Goal: Task Accomplishment & Management: Use online tool/utility

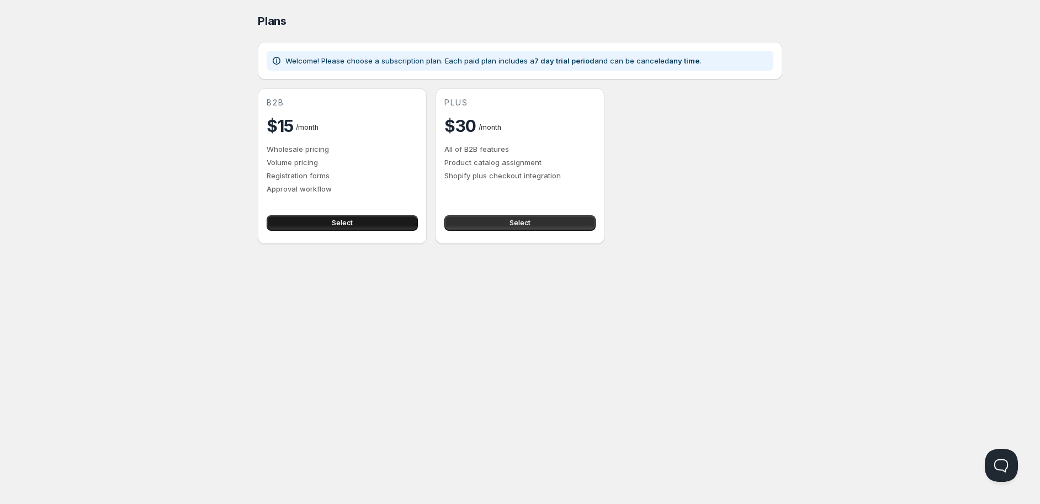
click at [355, 223] on button "Select" at bounding box center [342, 222] width 151 height 15
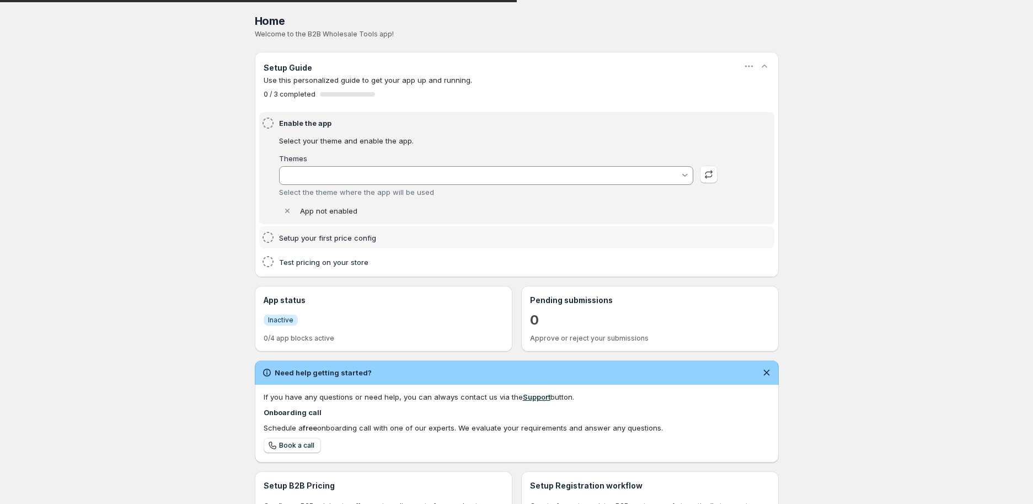
type input "neo-avant-theme/store"
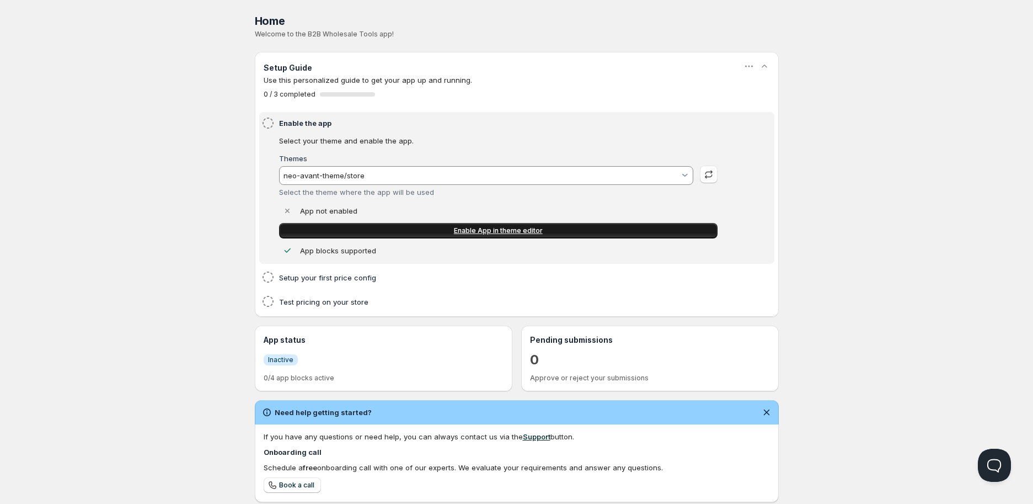
click at [539, 228] on span "Enable App in theme editor" at bounding box center [498, 230] width 89 height 9
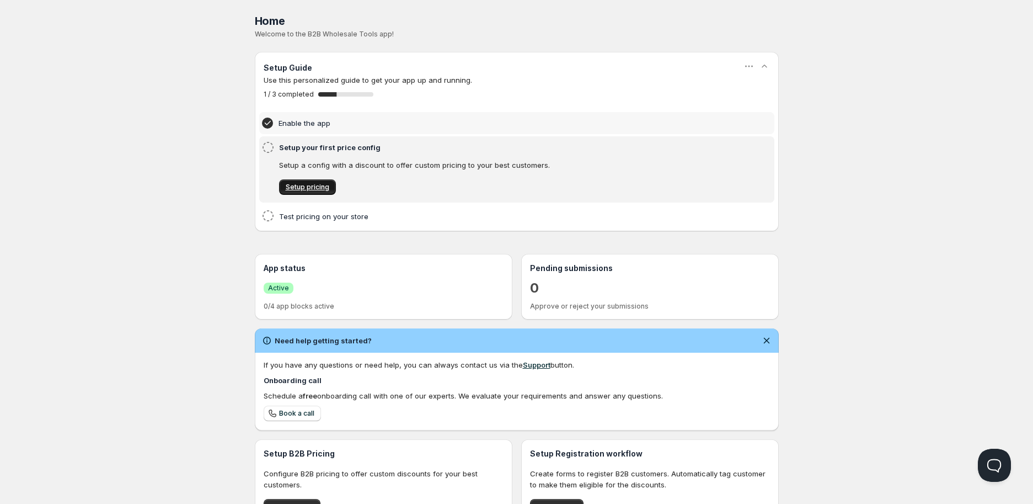
click at [301, 187] on span "Setup pricing" at bounding box center [308, 187] width 44 height 9
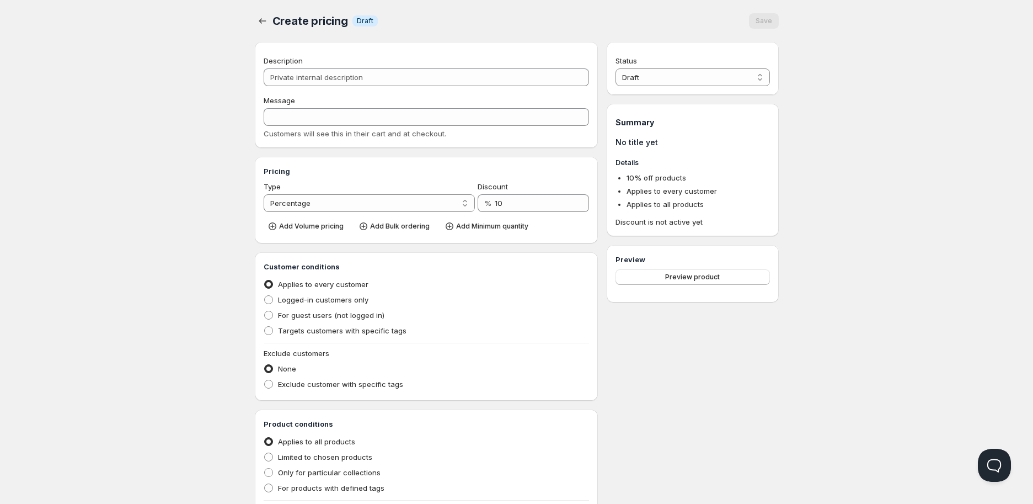
click at [340, 86] on div "Description Message Customers will see this in their cart and at checkout." at bounding box center [427, 97] width 326 height 84
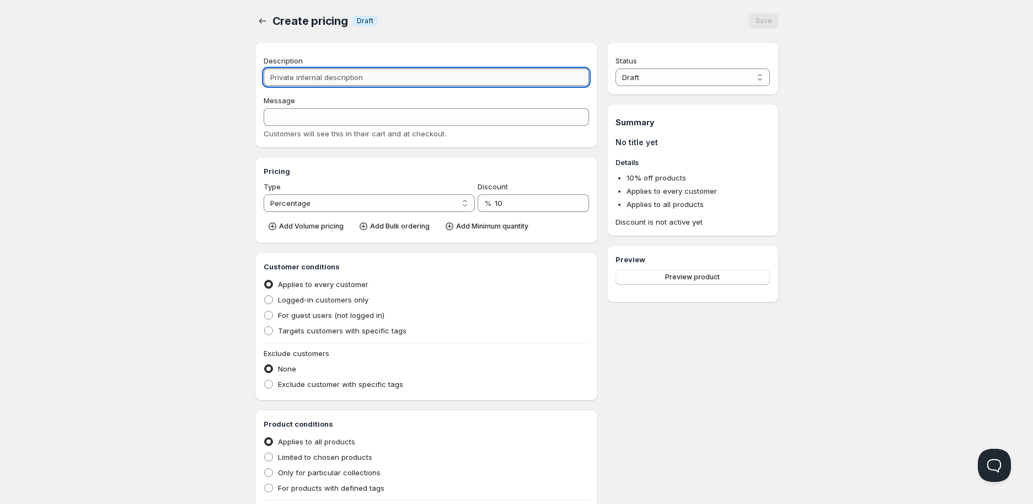
click at [340, 82] on input "Description" at bounding box center [427, 77] width 326 height 18
type input "p"
type input "P"
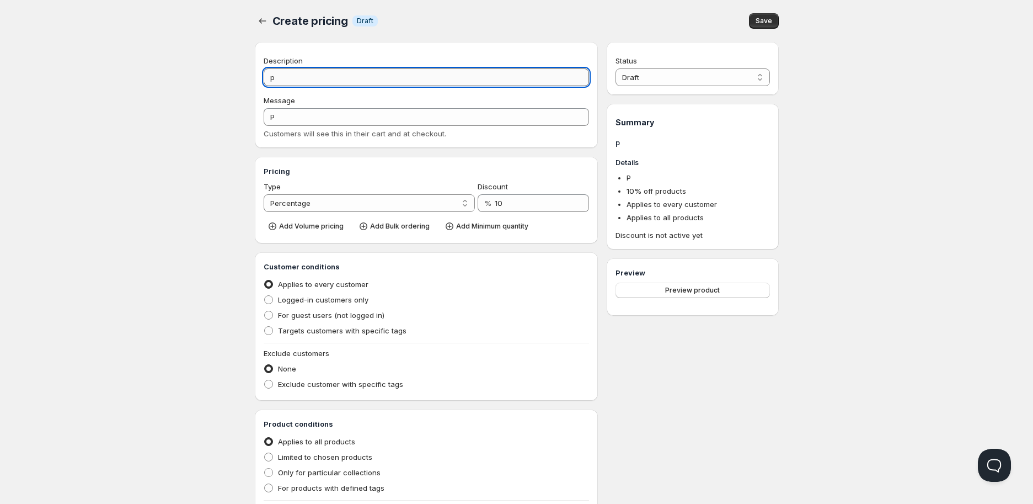
type input "pR"
type input "PR"
type input "pRE"
type input "PRE"
type input "pREÇ"
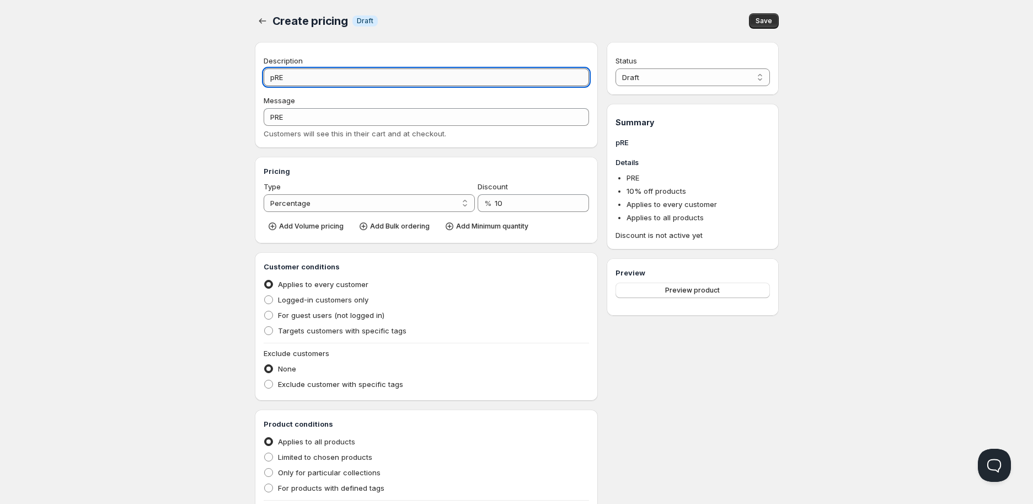
type input "PREÇ"
type input "pREÇO"
type input "PREÇO"
type input "pREÇ"
type input "PREÇ"
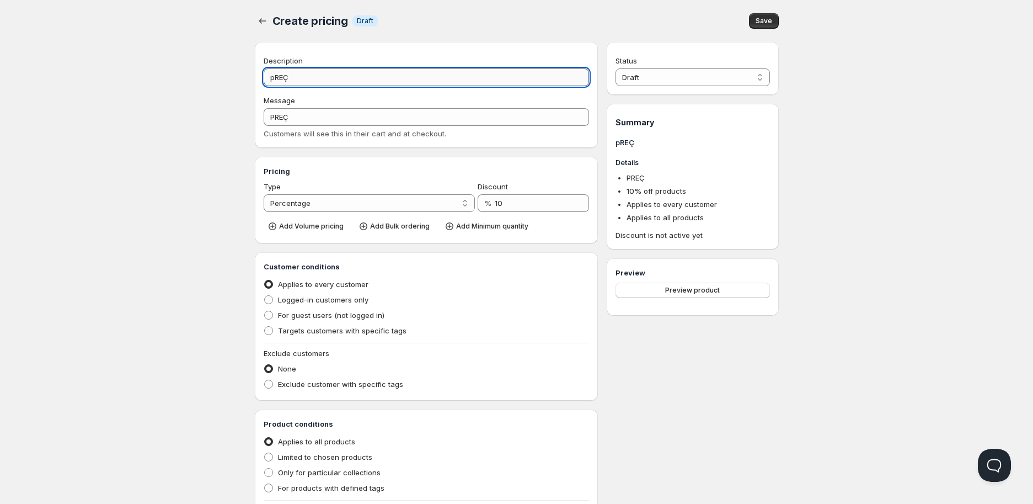
type input "pRE"
type input "PRE"
type input "pR"
type input "PR"
type input "p"
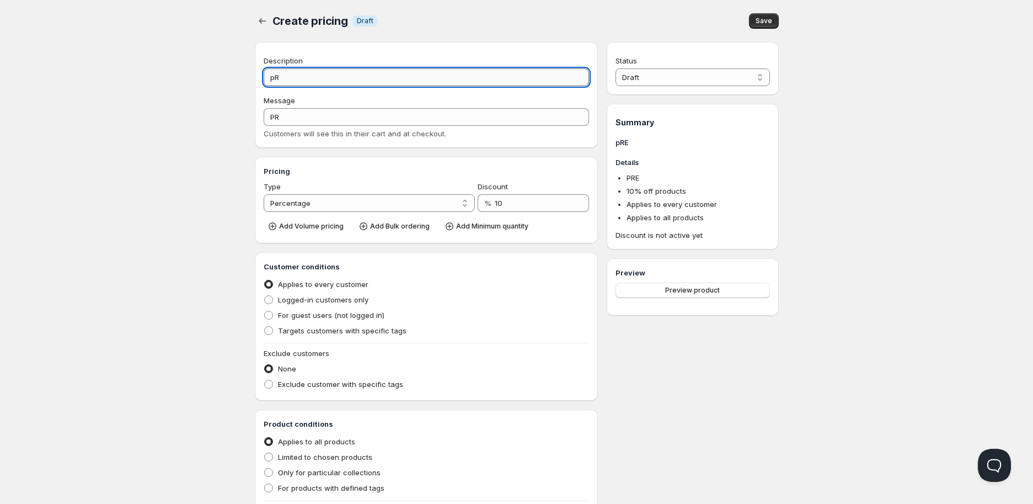
type input "P"
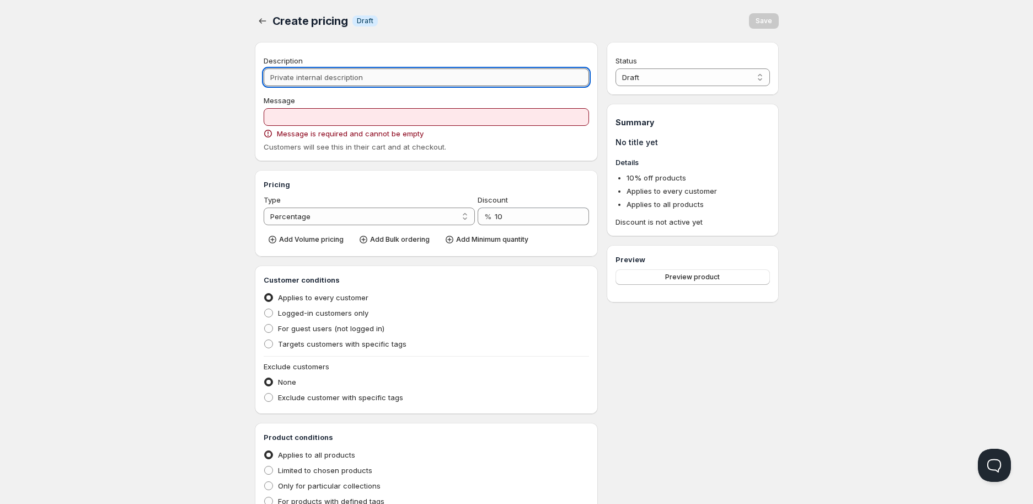
type input "P"
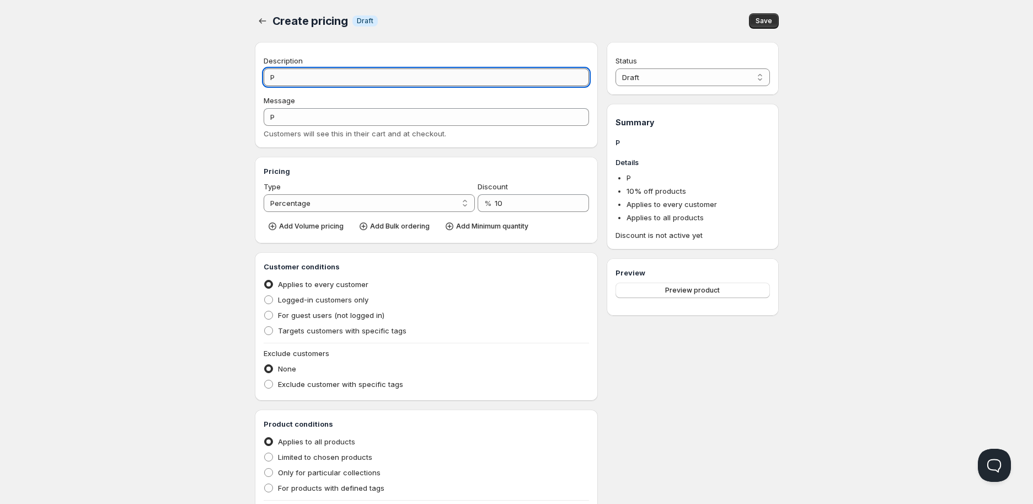
type input "Pe"
type input "PE"
type input "Peç"
type input "PEÇ"
type input "Peço"
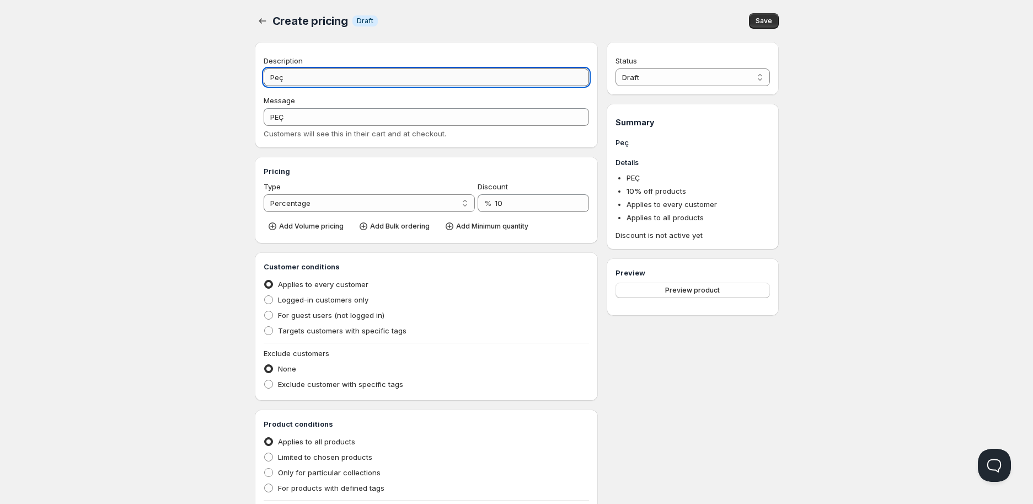
type input "PEÇO"
type input "Peço d"
type input "PEÇO_D"
type input "Peço de"
type input "PEÇO_DE"
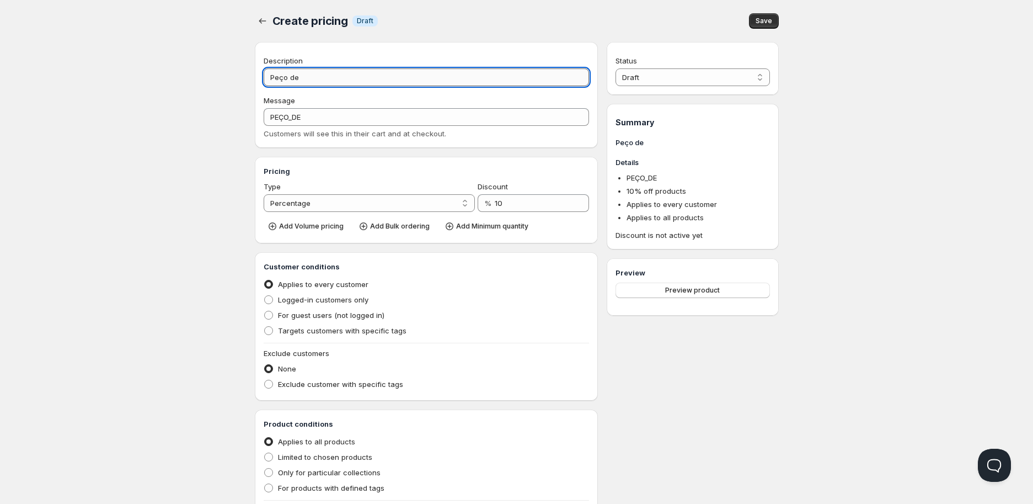
type input "Peço d"
type input "PEÇO_D"
type input "Peço"
type input "PEÇO"
type input "Peç"
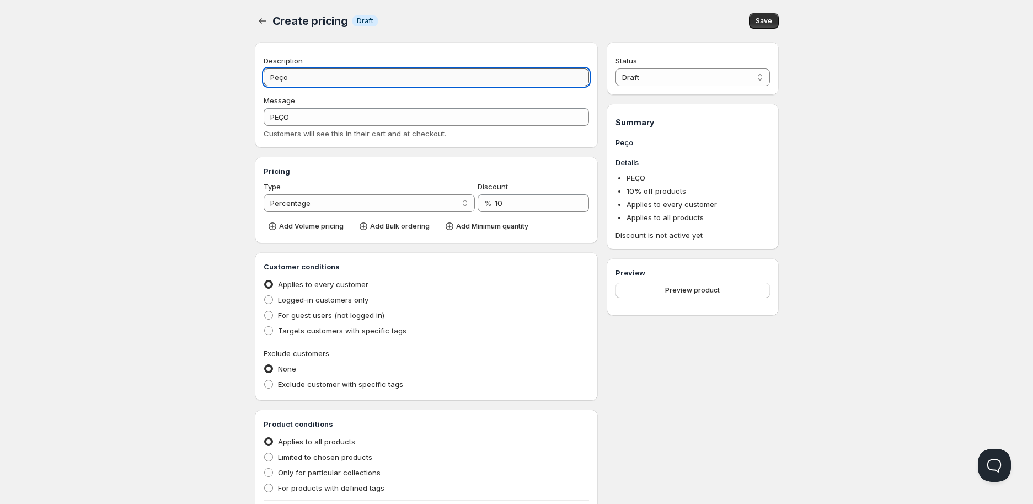
type input "PEÇ"
type input "Pe"
type input "PE"
type input "P"
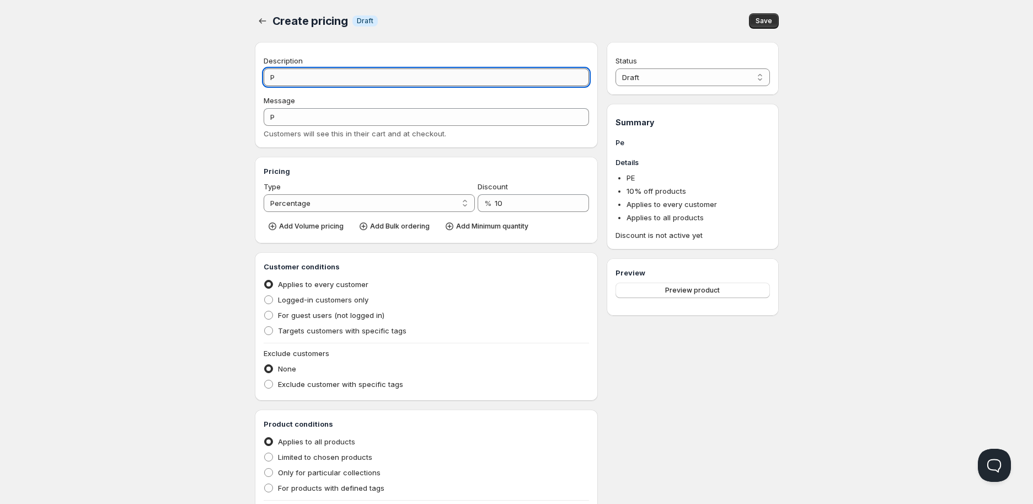
type input "Pr"
type input "PR"
type input "Pre"
type input "PRE"
type input "Preç"
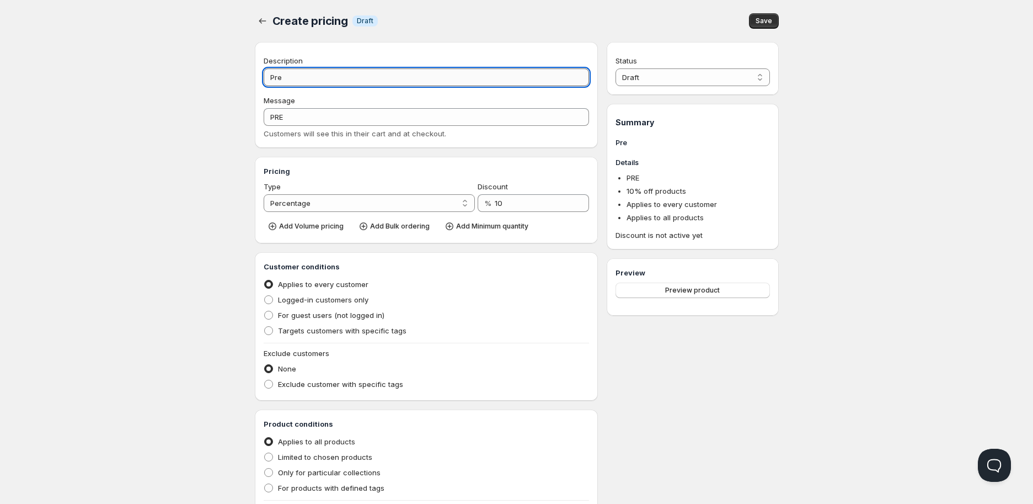
type input "PREÇ"
type input "Preço"
type input "PREÇO"
type input "Preço d"
type input "PREÇO_D"
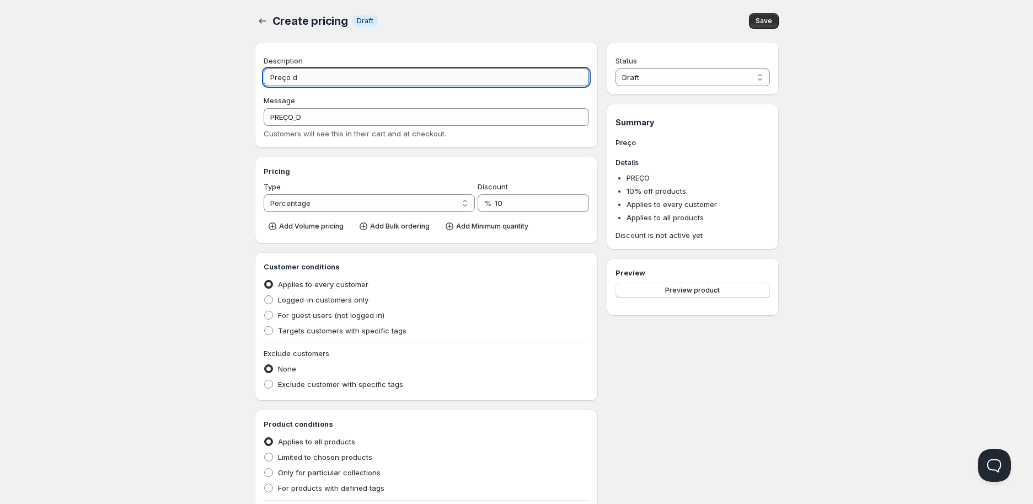
type input "Preço de"
type input "PREÇO_DE"
type input "Preço de D"
type input "PREÇO_DE_D"
type input "Preço de"
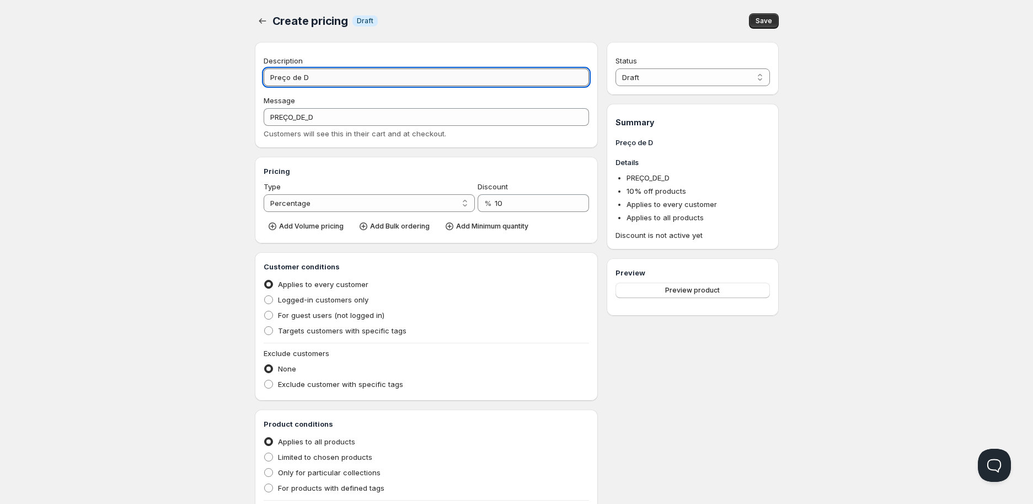
type input "PREÇO_DE"
type input "Preço de F"
type input "PREÇO_DE_F"
type input "Preço de Fu"
type input "PREÇO_DE_FU"
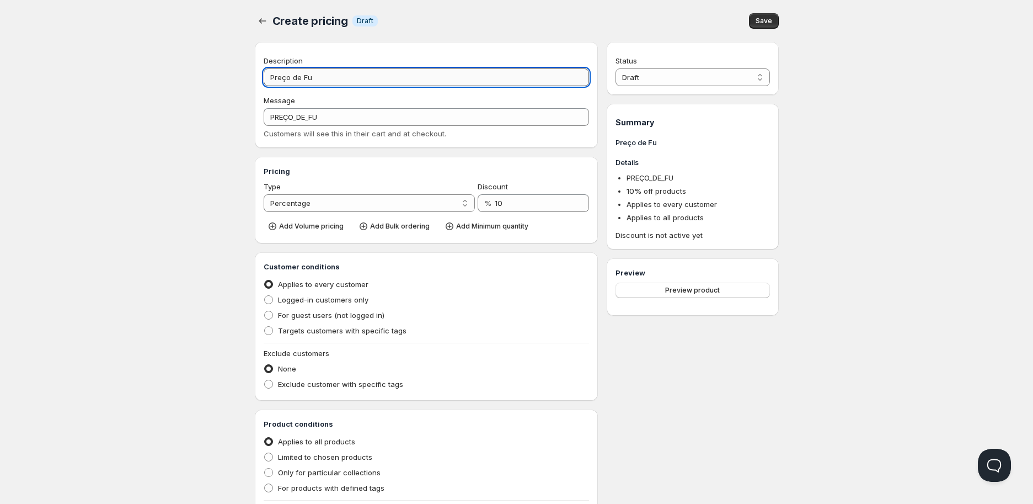
type input "Preço de Fun"
type input "PREÇO_DE_FUN"
type input "Preço de Func"
type input "PREÇO_DE_FUNC"
type input "Preço de Funci"
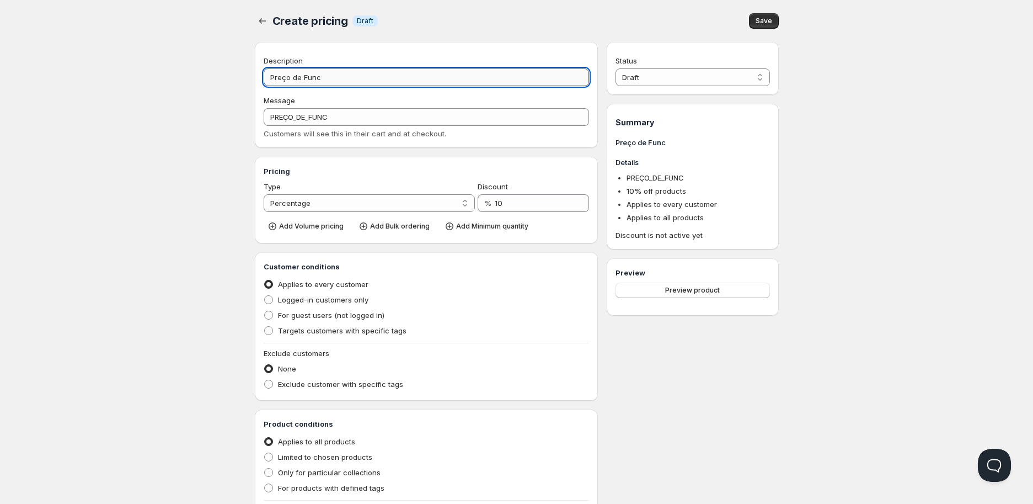
type input "PREÇO_DE_FUNCI"
type input "Preço de Funcio"
type input "PREÇO_DE_FUNCIO"
type input "Preço de Funcion"
type input "PREÇO_DE_FUNCION"
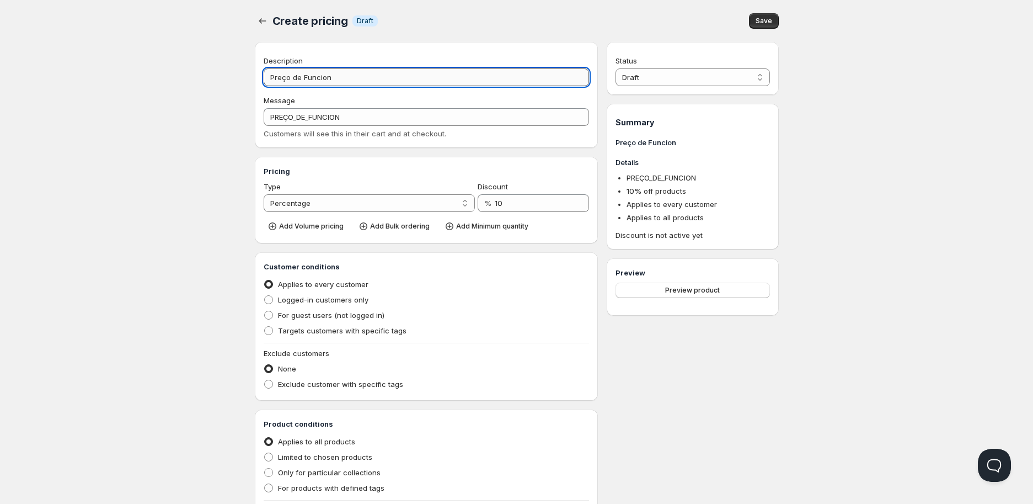
type input "Preço de Funcioná"
type input "PREÇO_DE_FUNCIONÁ"
type input "Preço de Funcionár"
type input "PREÇO_DE_FUNCIONÁR"
type input "Preço de Funcionári"
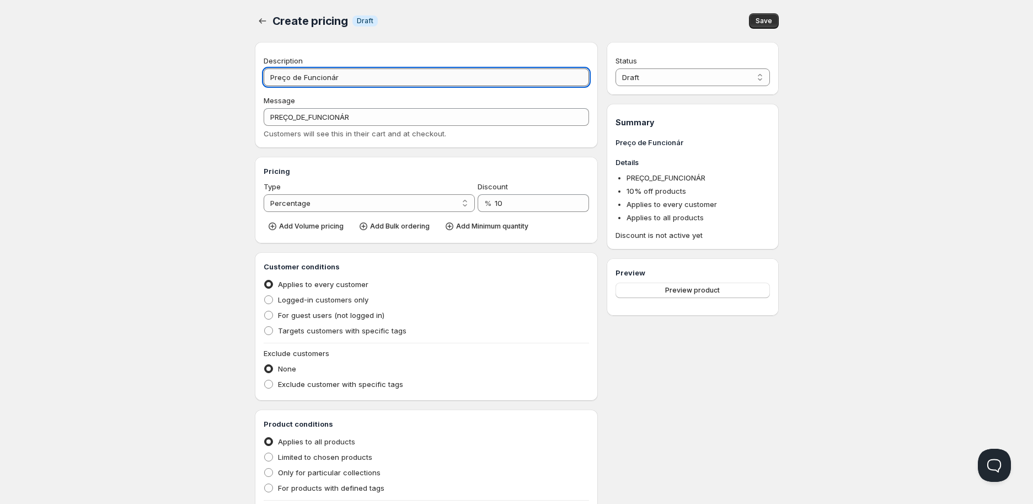
type input "PREÇO_DE_FUNCIONÁRI"
type input "Preço de Funcionário"
type input "PREÇO_DE_FUNCIONÁRIO"
type input "Preço de Funcionários"
type input "PREÇO_DE_FUNCIONÁRIOS"
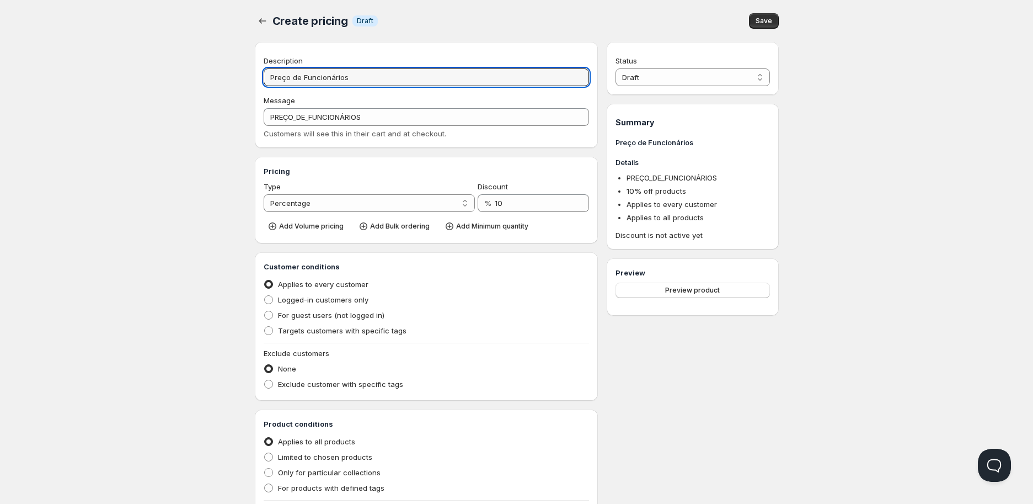
type input "Preço de Funcionários"
click at [186, 142] on div "Home Pricing Price lists Checkout Forms Submissions Settings Features Plans Cre…" at bounding box center [516, 338] width 1033 height 676
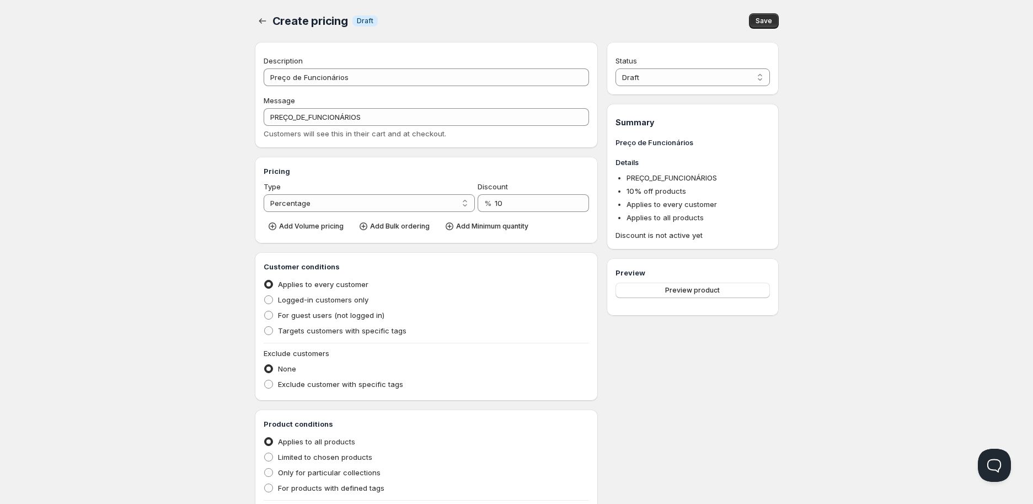
scroll to position [61, 0]
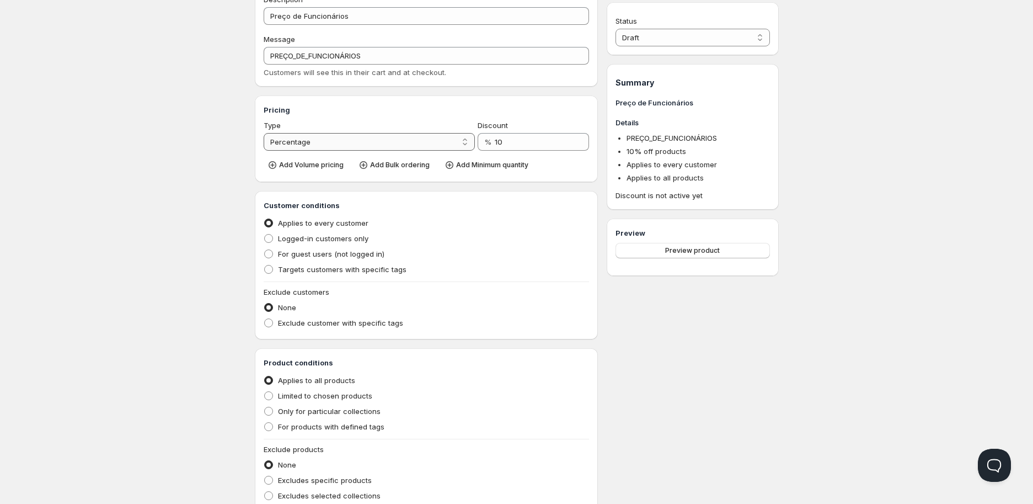
click at [394, 137] on select "Percentage Absolute" at bounding box center [370, 142] width 212 height 18
select select "2"
click at [264, 133] on select "Percentage Absolute" at bounding box center [370, 142] width 212 height 18
click at [410, 166] on span "Add Bulk ordering" at bounding box center [400, 165] width 60 height 9
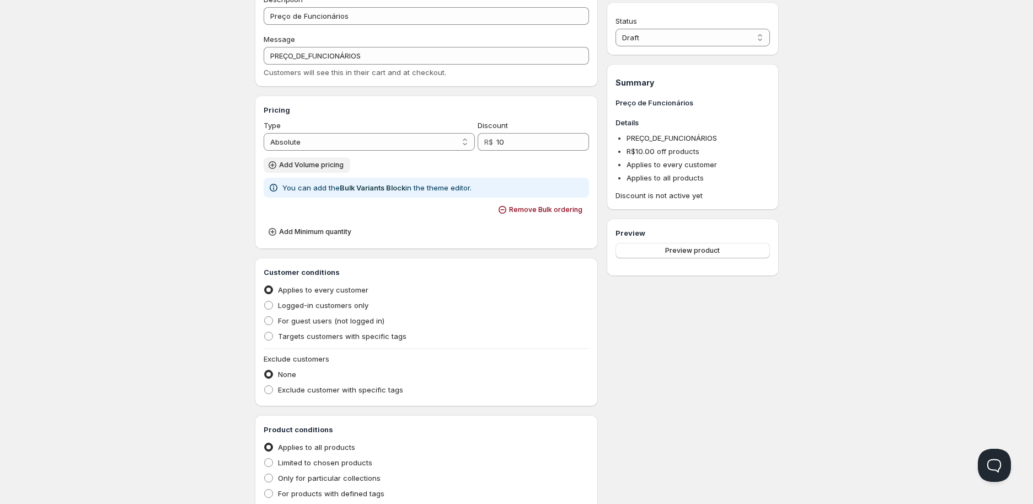
click at [287, 163] on span "Add Volume pricing" at bounding box center [311, 165] width 65 height 9
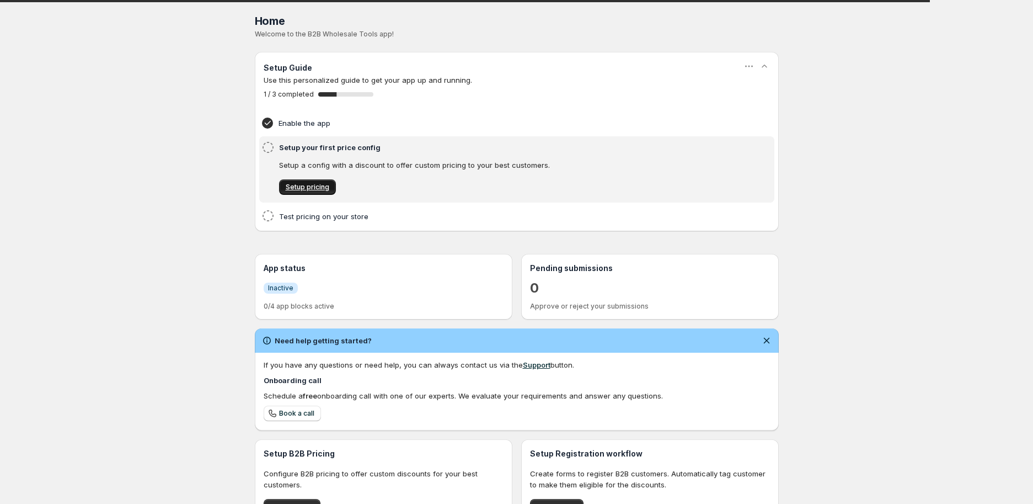
click at [315, 188] on span "Setup pricing" at bounding box center [308, 187] width 44 height 9
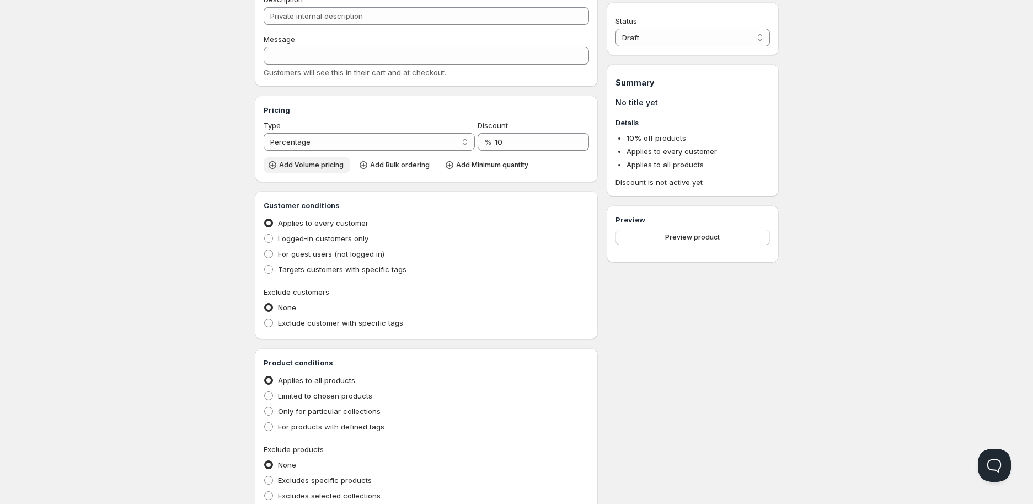
click at [307, 167] on span "Add Volume pricing" at bounding box center [311, 165] width 65 height 9
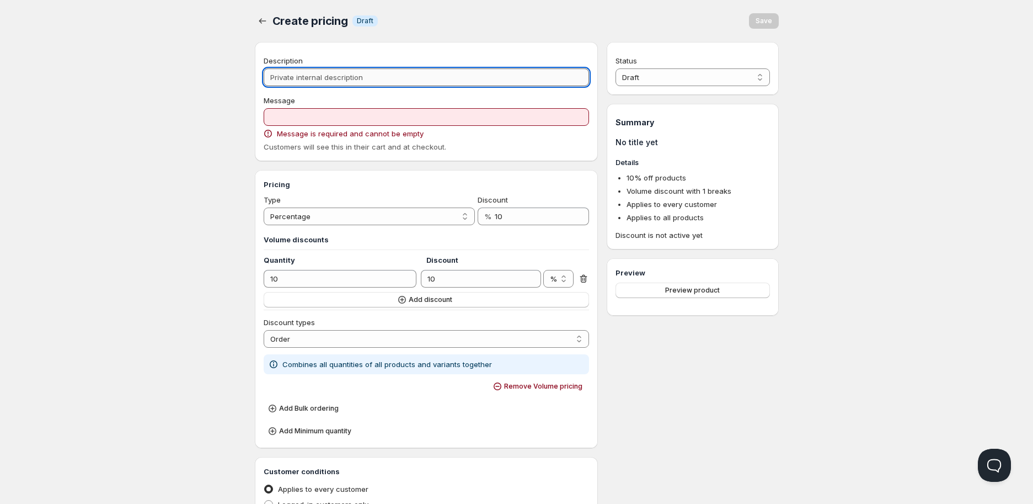
click at [316, 86] on input "Description" at bounding box center [427, 77] width 326 height 18
type input "P"
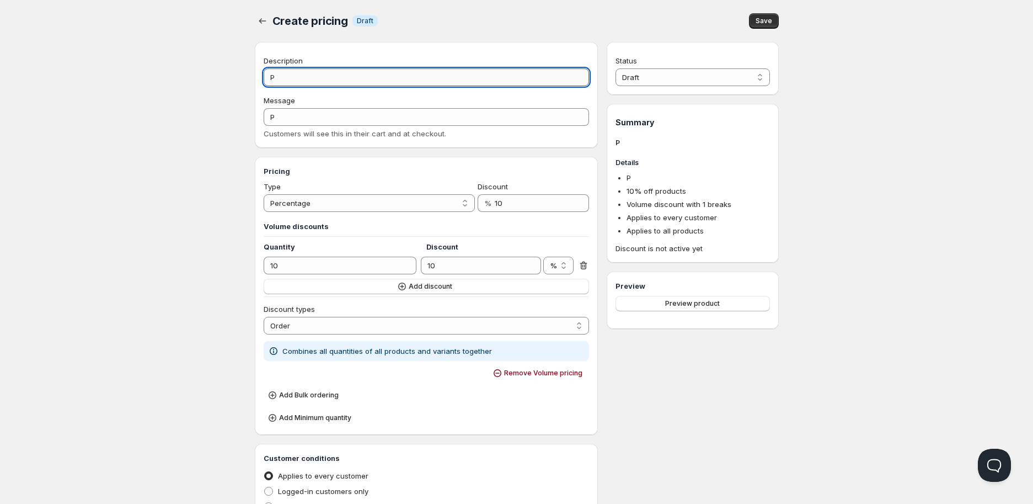
type input "Pr"
type input "PR"
type input "Pre"
type input "PRE"
type input "Preç"
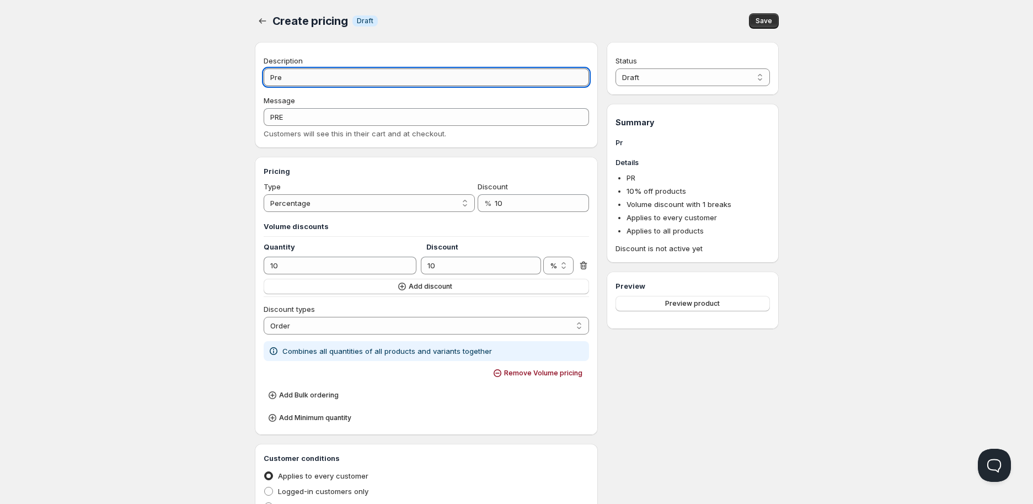
type input "PREÇ"
type input "Preço"
type input "PREÇO"
type input "Preço F"
type input "PREÇO_F"
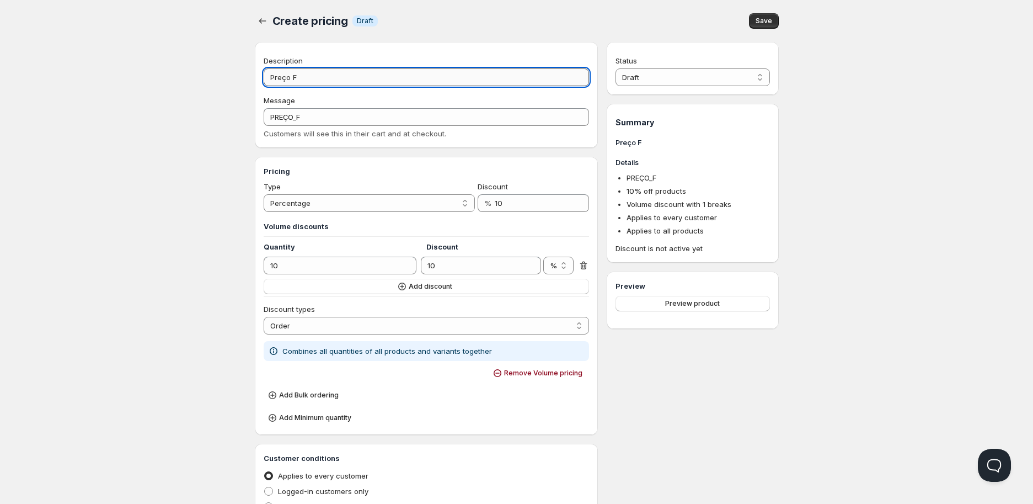
type input "Preço Fu"
type input "PREÇO_FU"
type input "Preço Fun"
type input "PREÇO_FUN"
type input "Preço Func"
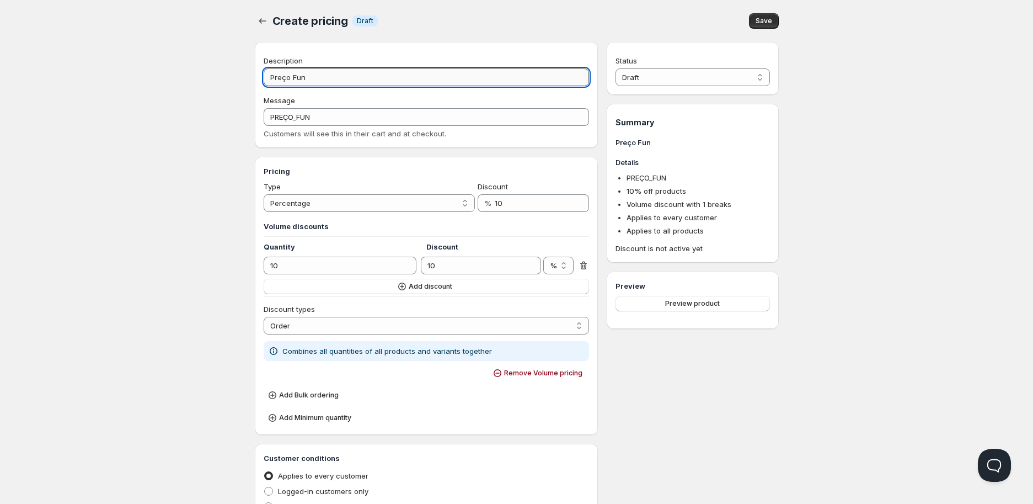
type input "PREÇO_FUNC"
type input "Preço Funci"
type input "PREÇO_FUNCI"
type input "Preço Funcio"
type input "PREÇO_FUNCIO"
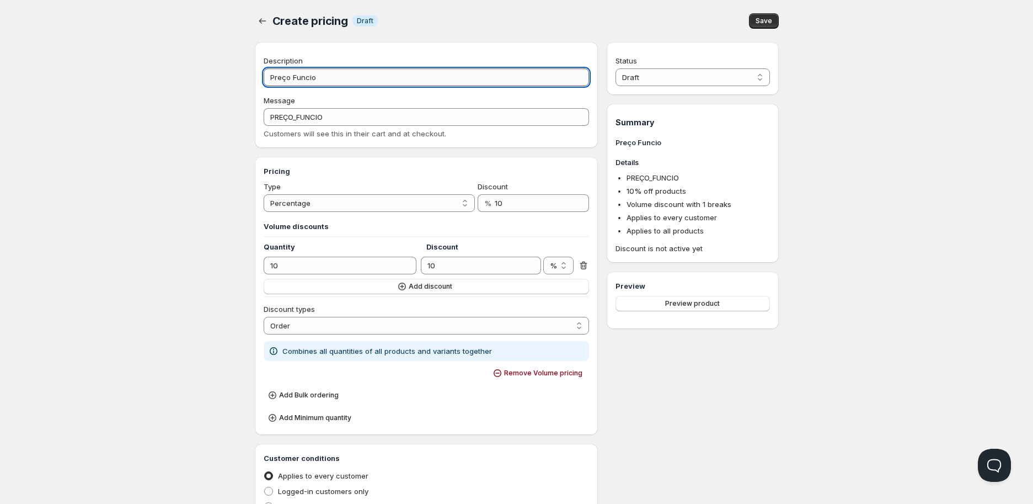
type input "Preço Funcion"
type input "PREÇO_FUNCION"
type input "Preço Funcioná"
type input "PREÇO_FUNCIONÁ"
type input "Preço Funcionár"
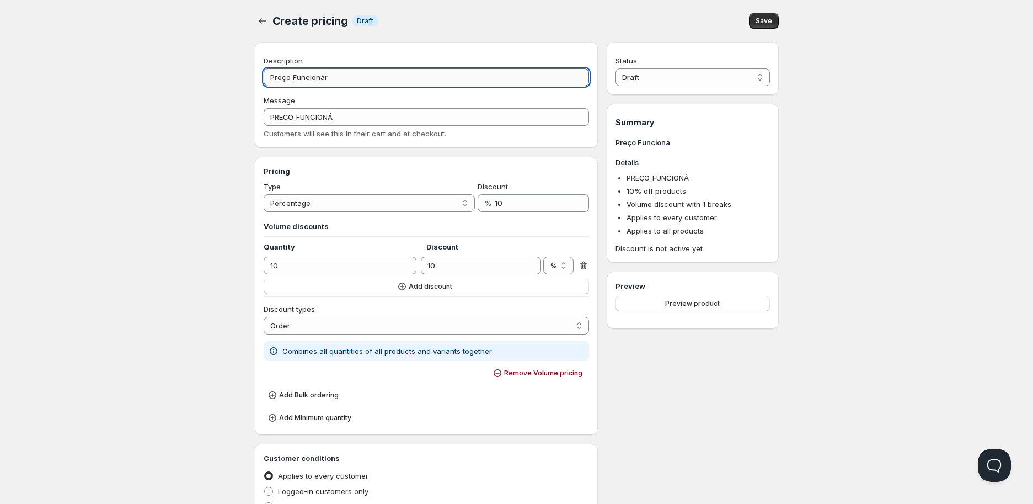
type input "PREÇO_FUNCIONÁR"
type input "Preço Funcionári"
type input "PREÇO_FUNCIONÁRI"
type input "Preço Funcionário"
type input "PREÇO_FUNCIONÁRIO"
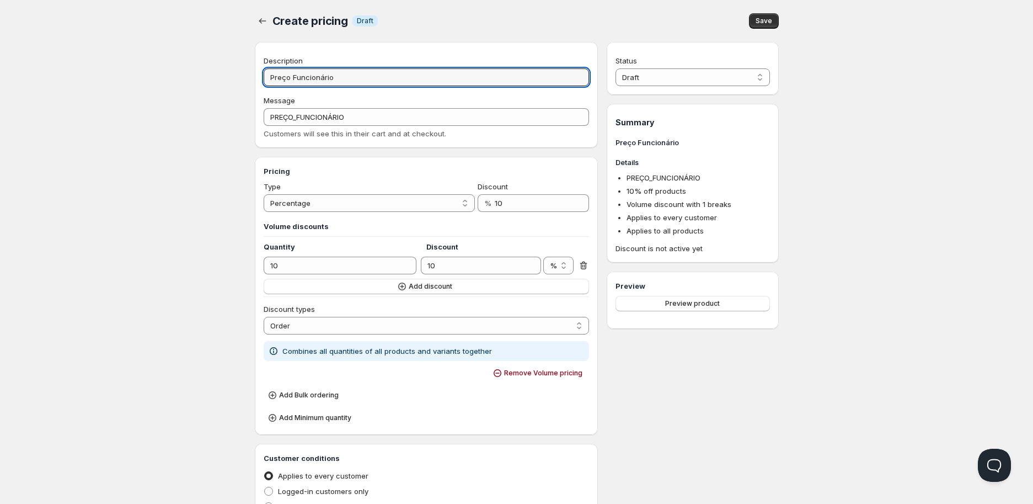
type input "Preço Funcionário"
click at [177, 174] on div "Home Pricing Price lists Checkout Forms Submissions Settings Features Plans Cre…" at bounding box center [516, 433] width 1033 height 867
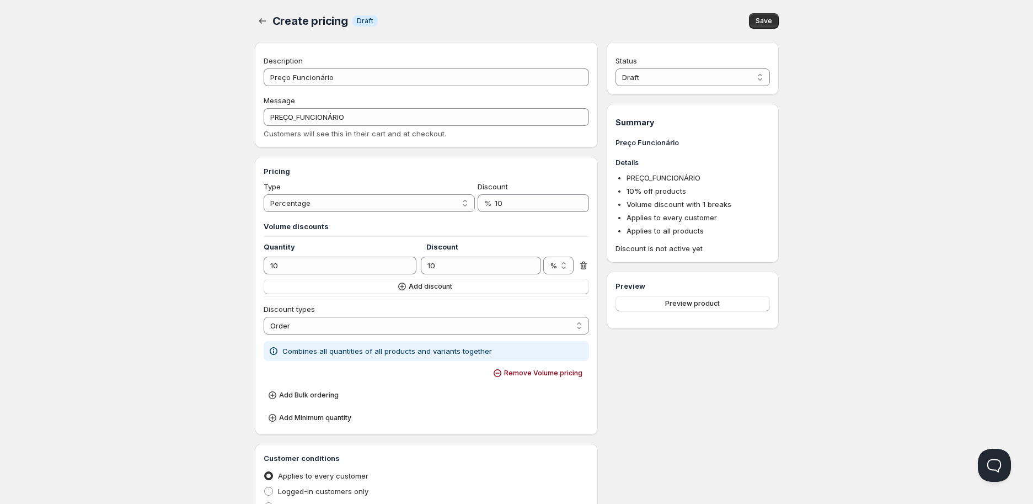
click at [452, 133] on div "Customers will see this in their cart and at checkout." at bounding box center [427, 133] width 326 height 11
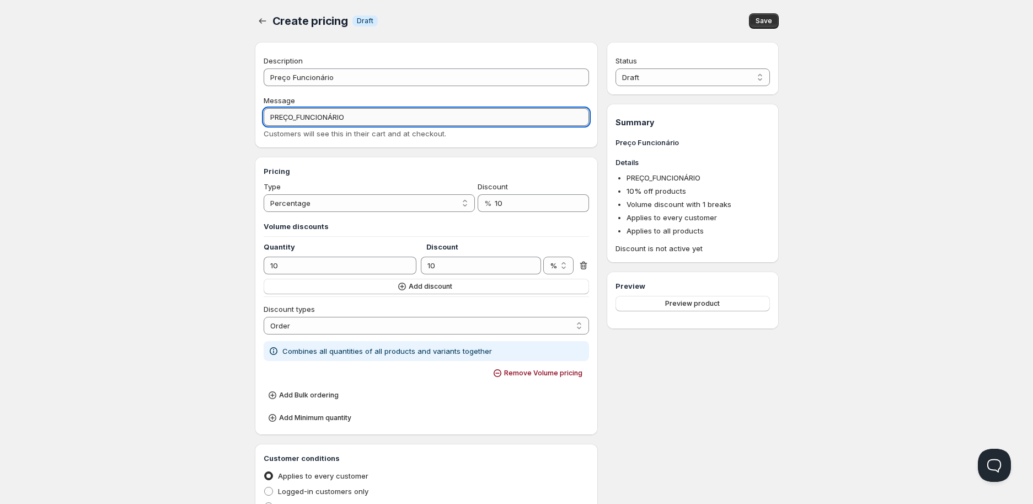
click at [410, 123] on input "PREÇO_FUNCIONÁRIO" at bounding box center [427, 117] width 326 height 18
type input "PREÇO FUNCIONÁRIO"
click at [242, 141] on div "Create pricing. This page is ready Create pricing Info Draft Save Description P…" at bounding box center [517, 420] width 551 height 840
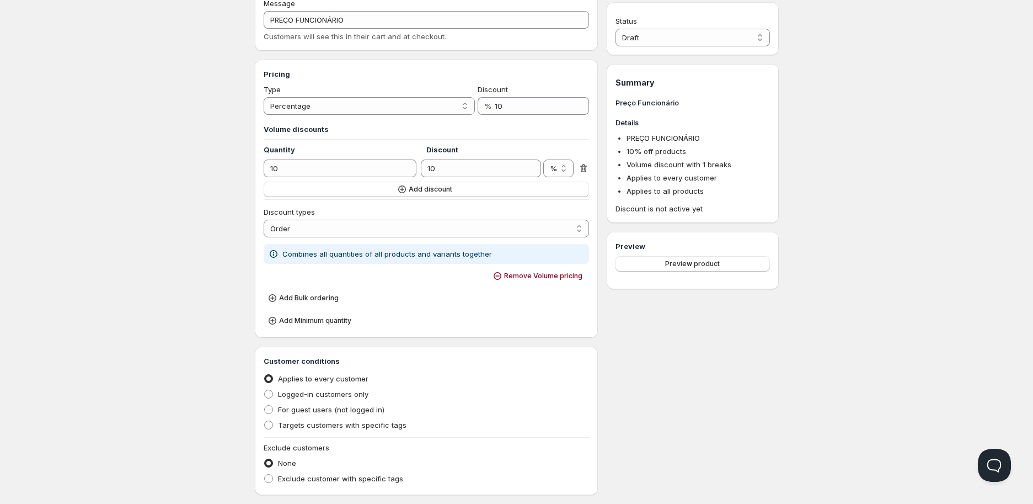
scroll to position [122, 0]
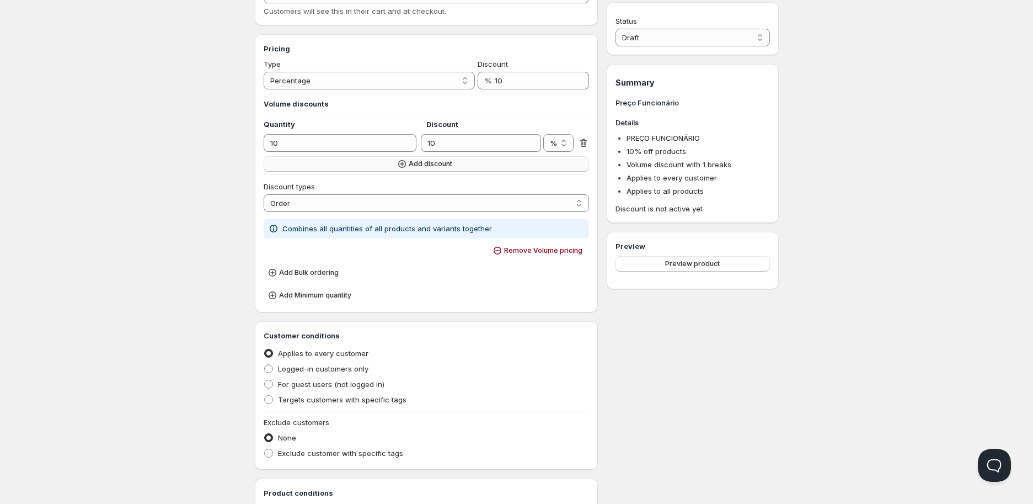
click at [403, 161] on icon "button" at bounding box center [402, 163] width 11 height 11
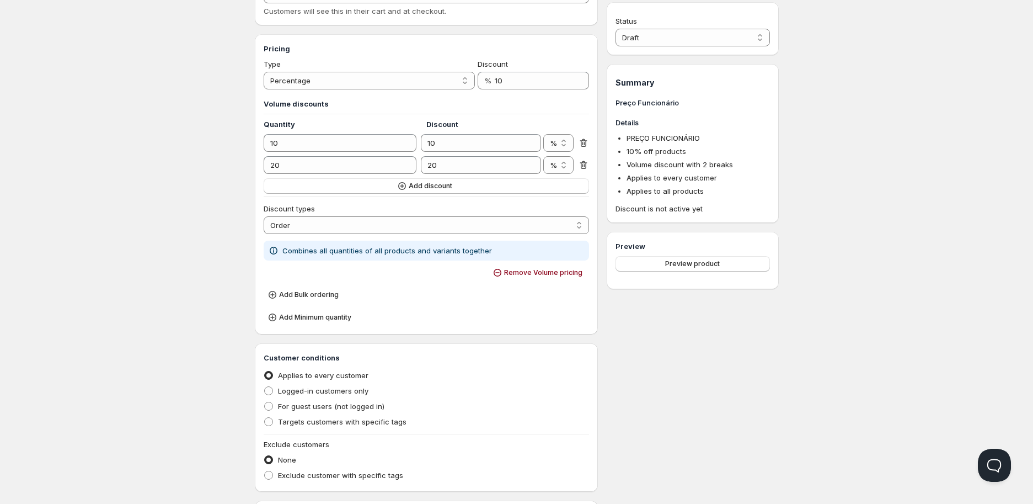
click at [585, 143] on icon at bounding box center [583, 142] width 11 height 11
type input "20"
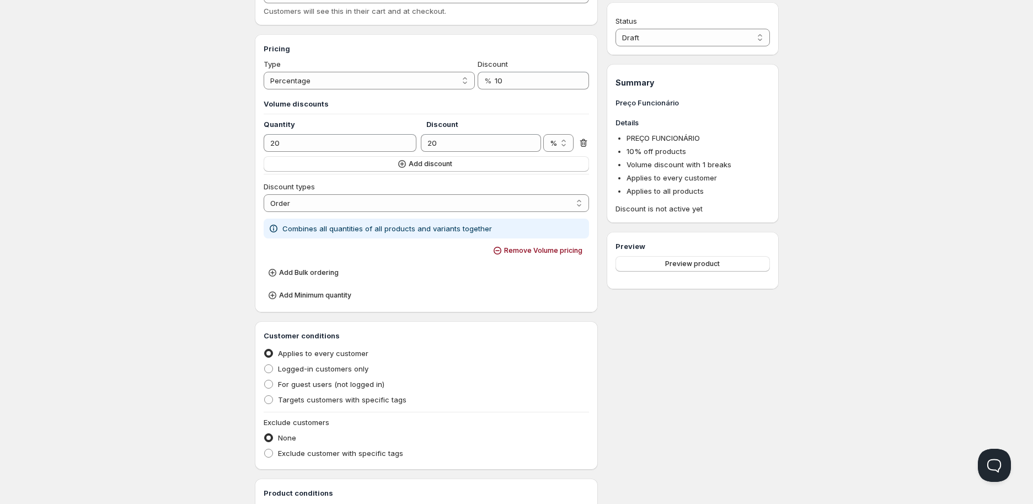
click at [585, 143] on icon at bounding box center [583, 142] width 11 height 11
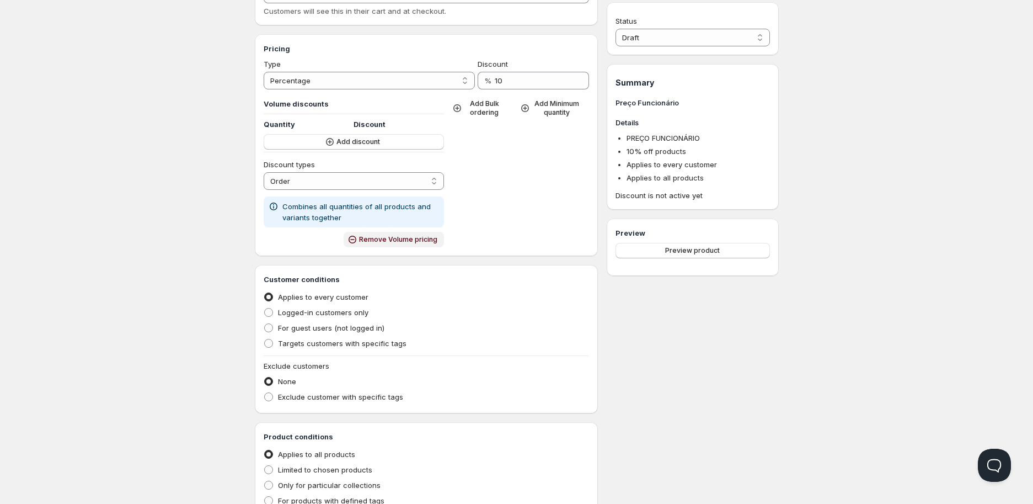
click at [388, 243] on span "Remove Volume pricing" at bounding box center [398, 239] width 78 height 9
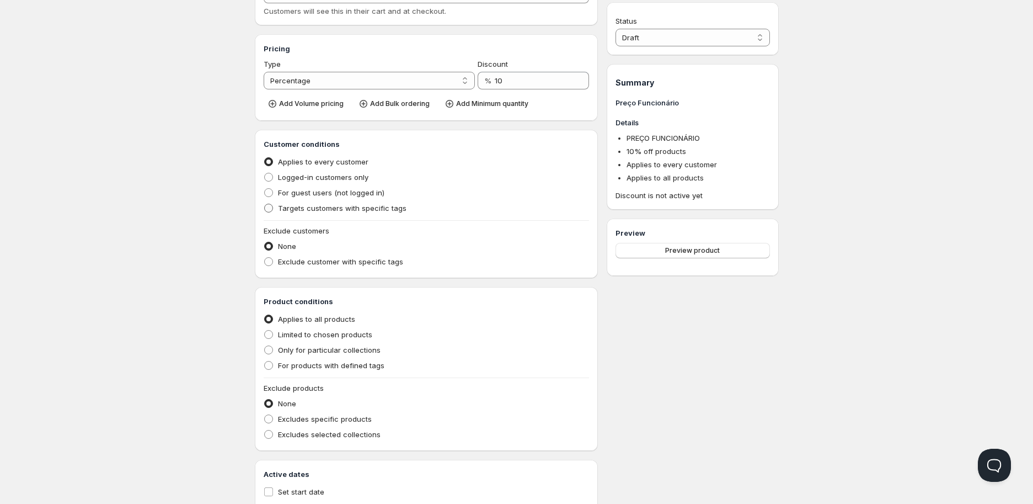
click at [282, 209] on span "Targets customers with specific tags" at bounding box center [342, 208] width 129 height 9
click at [265, 204] on input "Targets customers with specific tags" at bounding box center [264, 204] width 1 height 1
radio input "true"
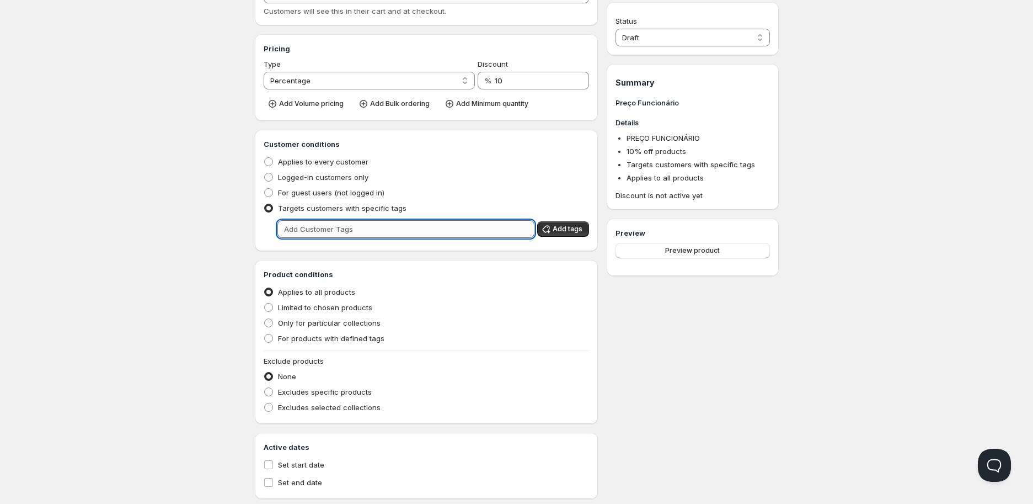
click at [307, 223] on input "text" at bounding box center [407, 229] width 258 height 18
type input "Funcionários"
click at [188, 253] on div "Home Pricing Price lists Checkout Forms Submissions Settings Features Plans Cre…" at bounding box center [516, 202] width 1033 height 649
click at [572, 233] on button "Add tags" at bounding box center [563, 228] width 52 height 15
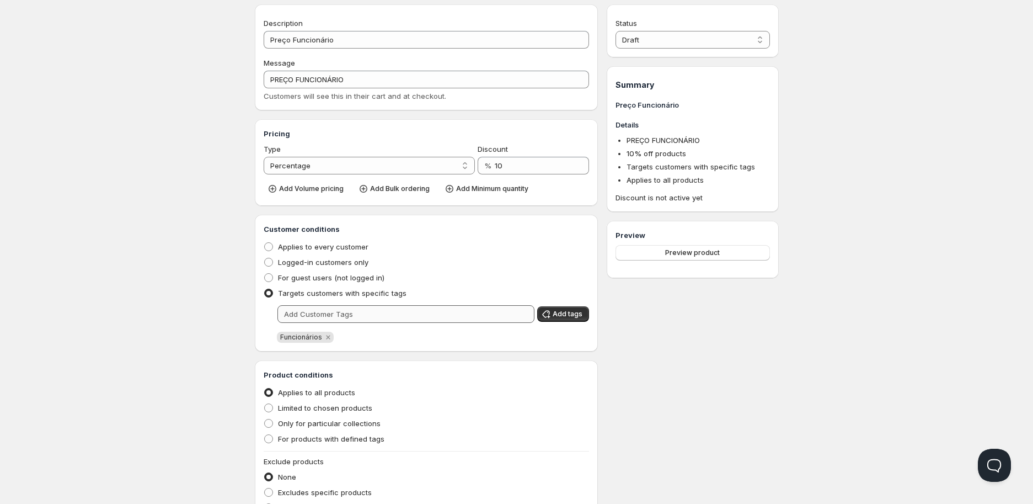
scroll to position [161, 0]
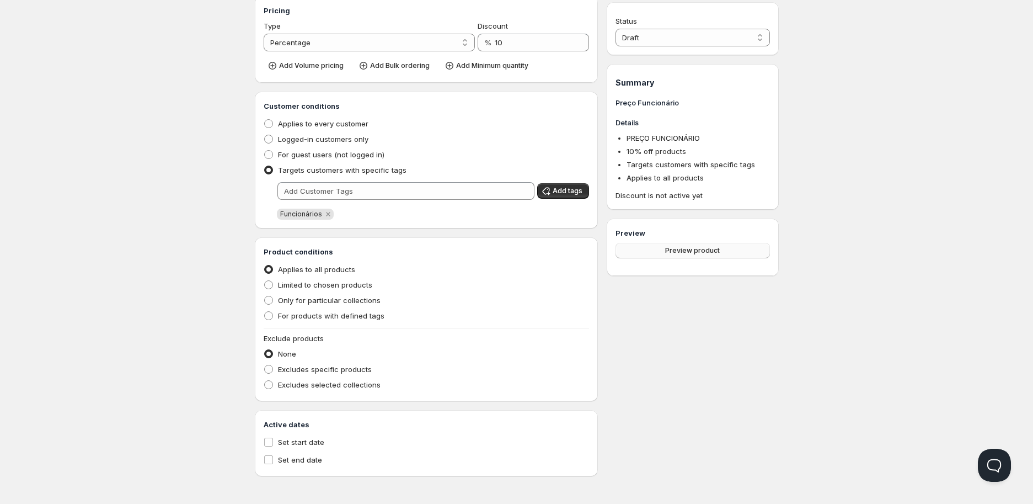
click at [703, 247] on span "Preview product" at bounding box center [692, 250] width 55 height 9
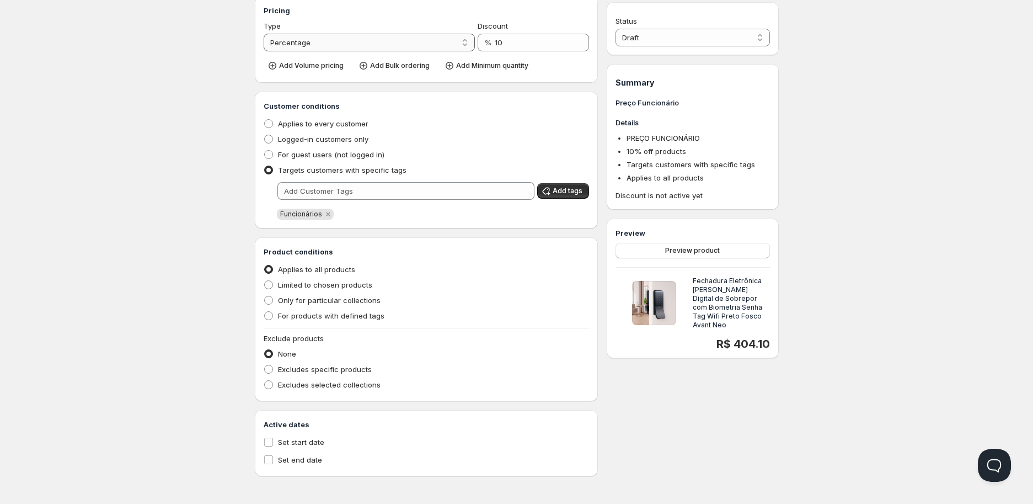
click at [402, 44] on select "Percentage Absolute" at bounding box center [370, 43] width 212 height 18
select select "2"
click at [264, 34] on select "Percentage Absolute" at bounding box center [370, 43] width 212 height 18
click at [270, 286] on span at bounding box center [268, 284] width 9 height 9
click at [265, 281] on input "Limited to chosen products" at bounding box center [264, 280] width 1 height 1
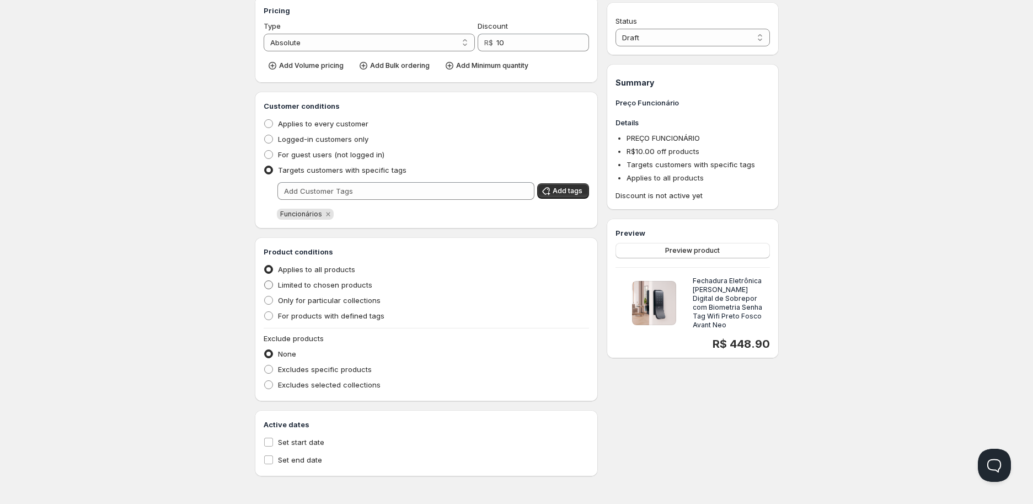
radio input "true"
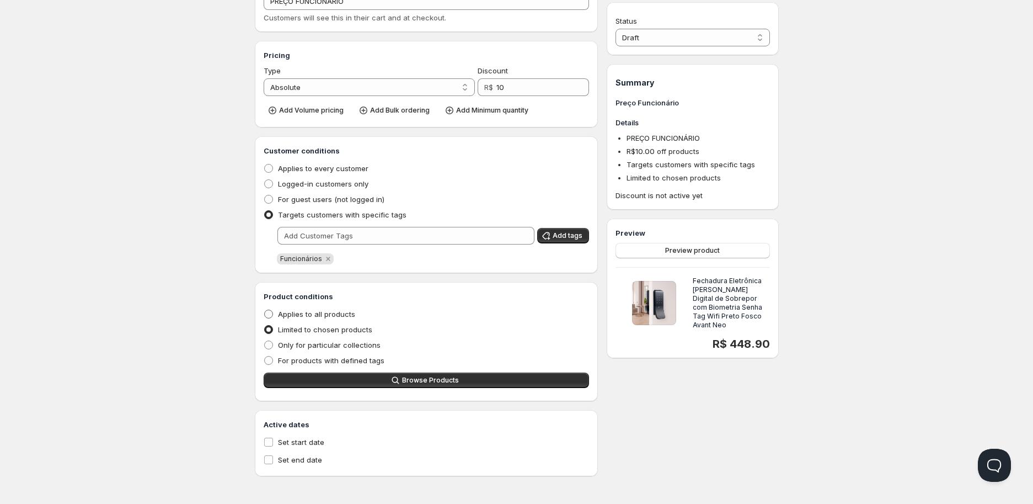
click at [268, 316] on span at bounding box center [268, 314] width 9 height 9
click at [265, 310] on input "Applies to all products" at bounding box center [264, 310] width 1 height 1
radio input "true"
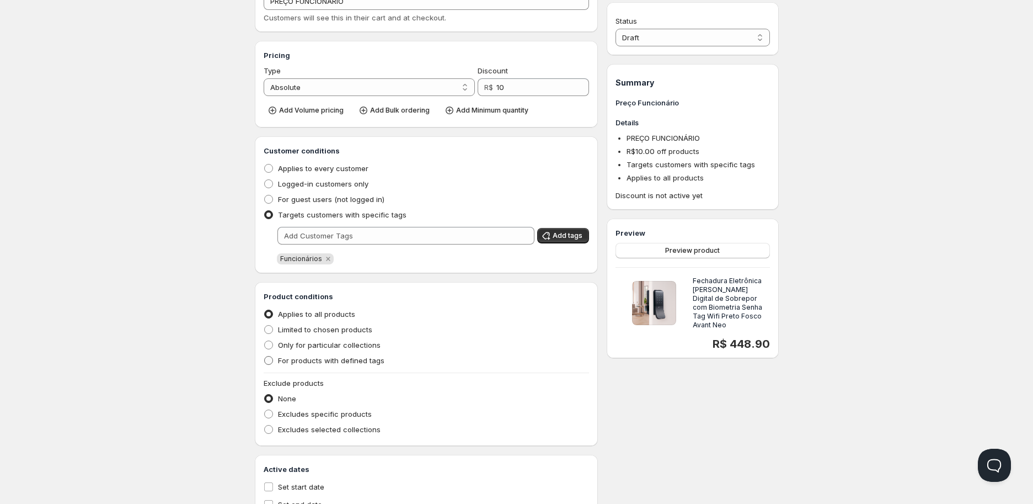
click at [268, 361] on span at bounding box center [268, 360] width 9 height 9
click at [265, 356] on input "For products with defined tags" at bounding box center [264, 356] width 1 height 1
radio input "true"
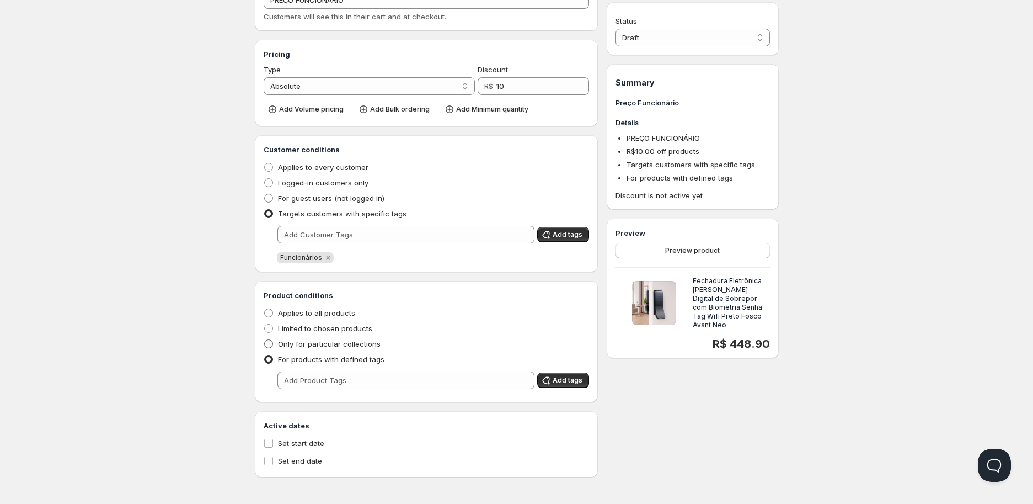
scroll to position [118, 0]
click at [470, 110] on span "Add Minimum quantity" at bounding box center [492, 108] width 72 height 9
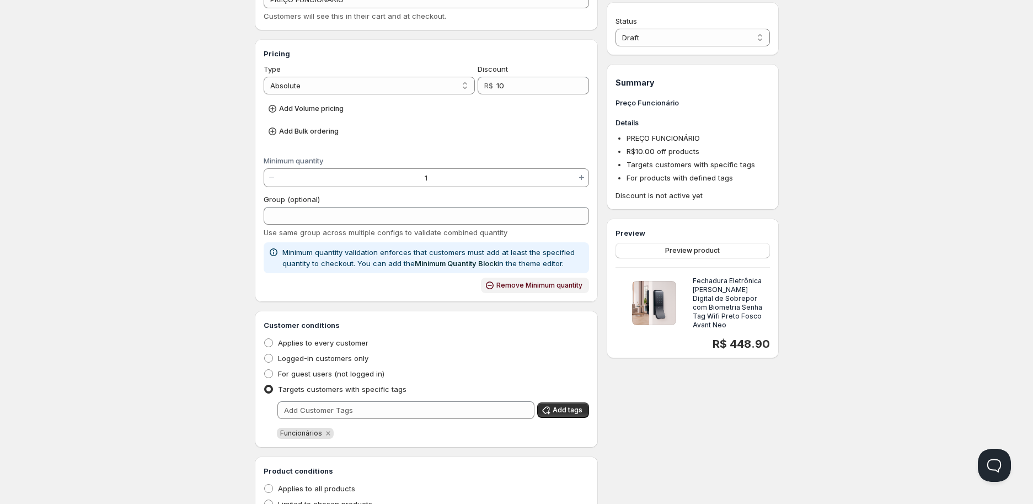
click at [532, 289] on span "Remove Minimum quantity" at bounding box center [540, 285] width 86 height 9
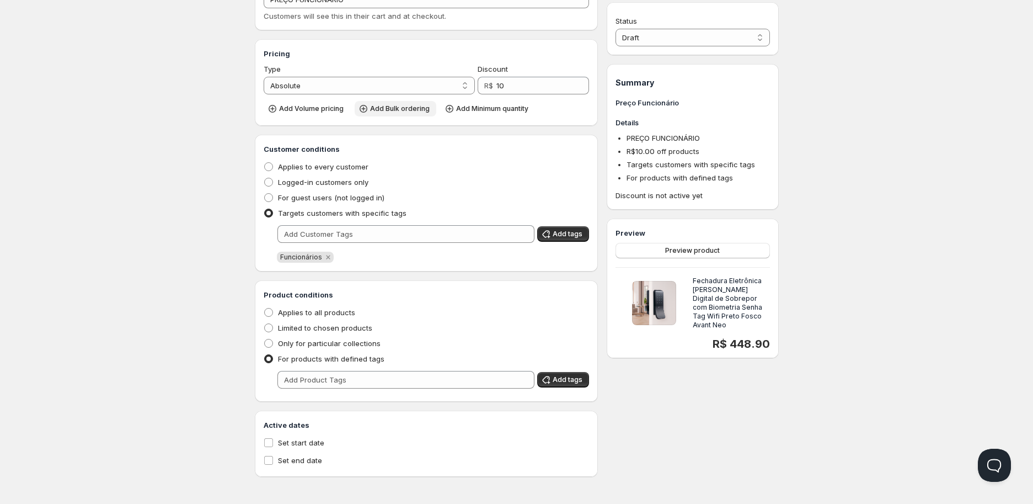
click at [383, 115] on button "Add Bulk ordering" at bounding box center [396, 108] width 82 height 15
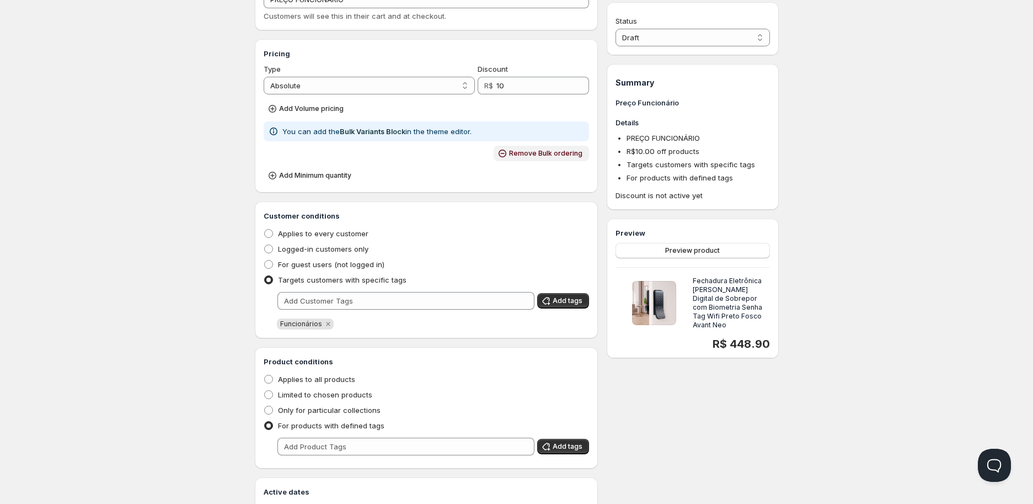
click at [505, 158] on button "Remove Bulk ordering" at bounding box center [541, 153] width 95 height 15
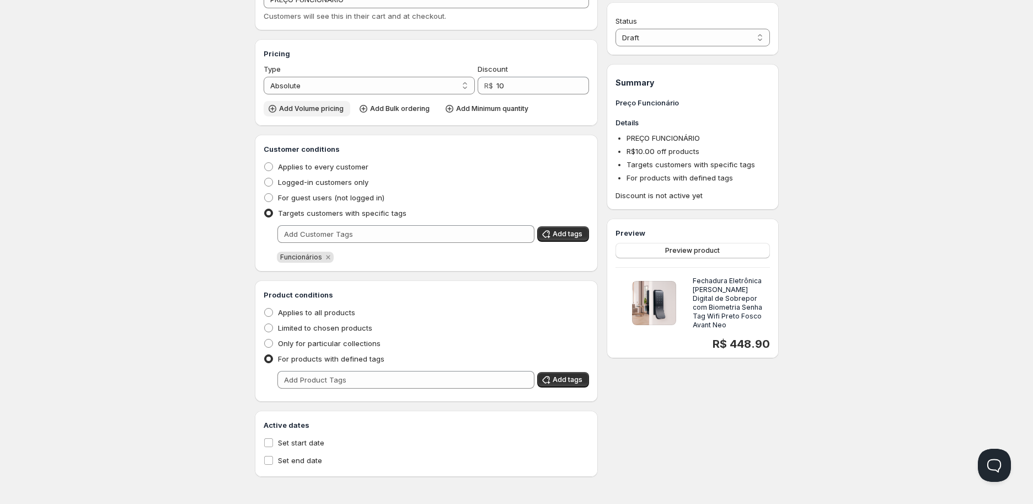
click at [311, 106] on span "Add Volume pricing" at bounding box center [311, 108] width 65 height 9
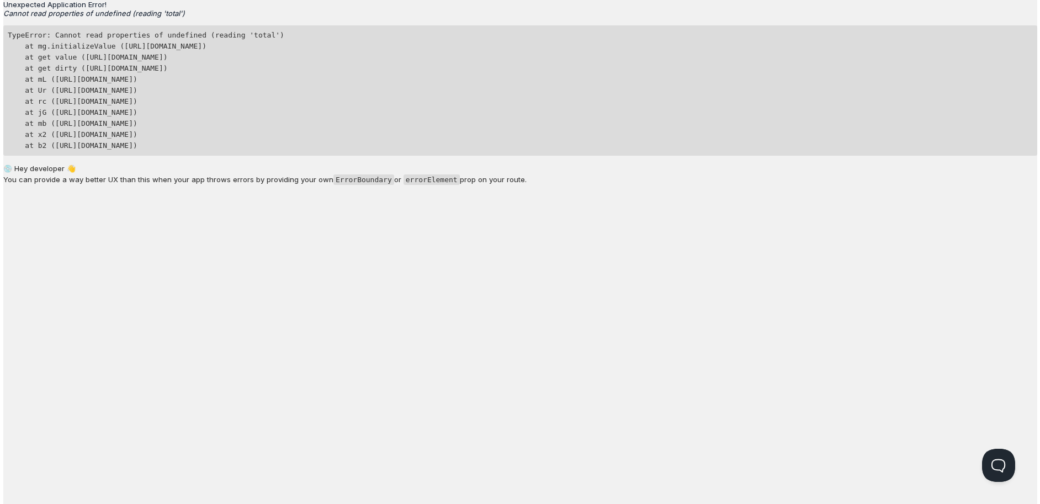
scroll to position [0, 0]
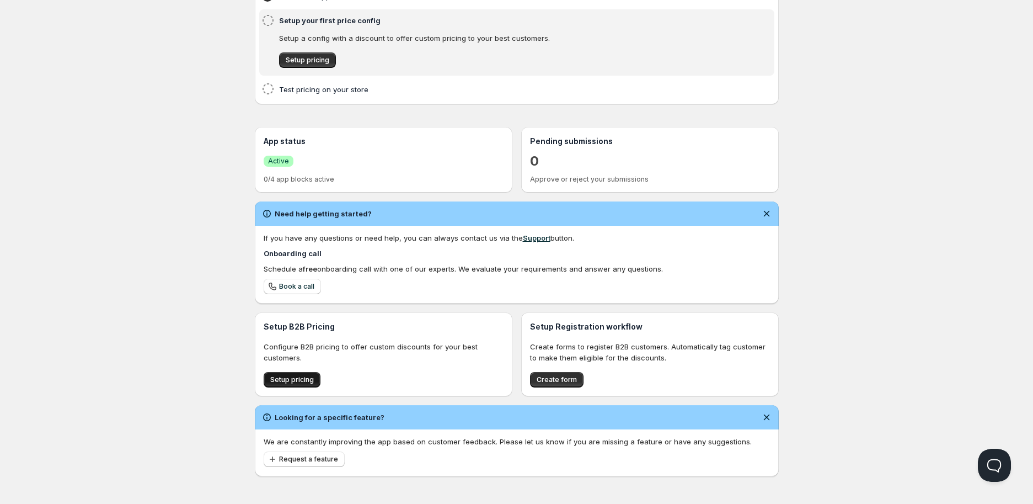
click at [307, 382] on span "Setup pricing" at bounding box center [292, 379] width 44 height 9
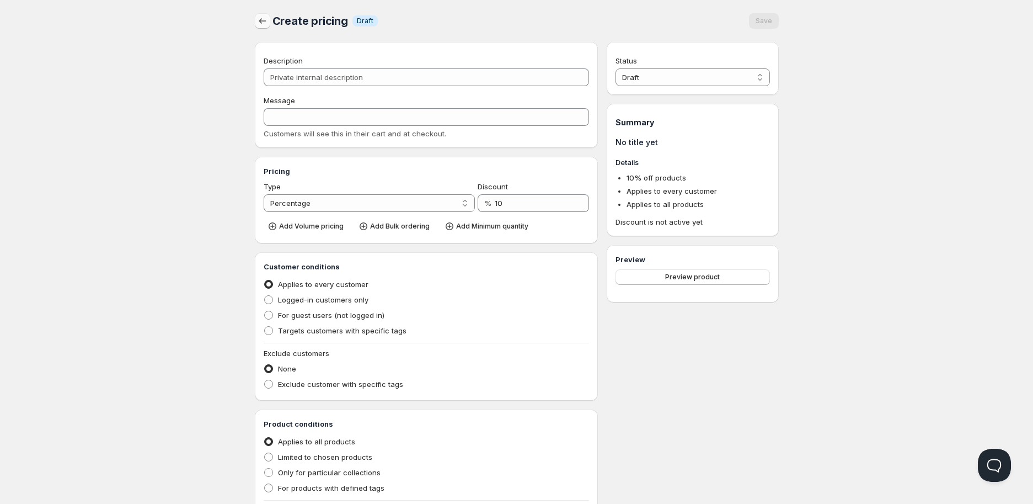
click at [266, 24] on icon "button" at bounding box center [262, 20] width 11 height 11
click at [263, 19] on icon "button" at bounding box center [262, 20] width 11 height 11
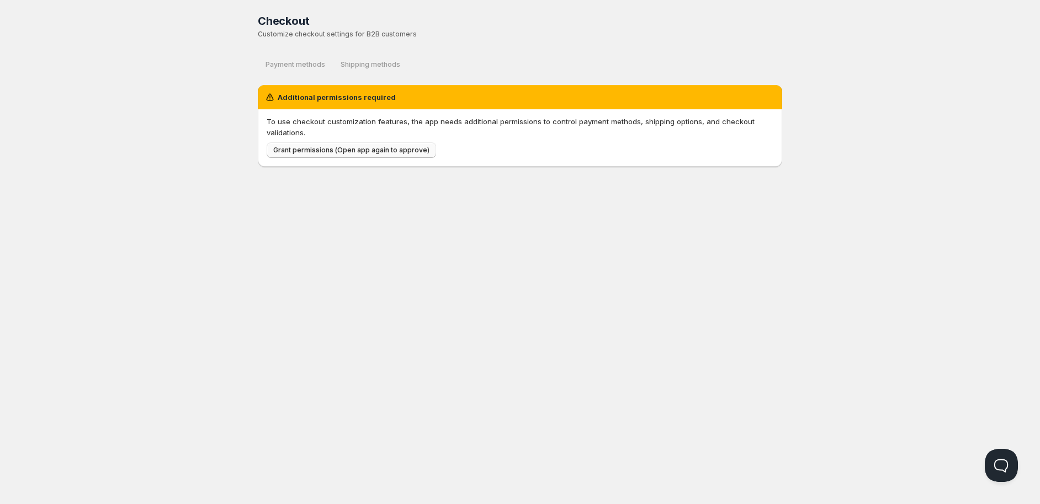
click at [321, 146] on span "Grant permissions (Open app again to approve)" at bounding box center [351, 150] width 156 height 9
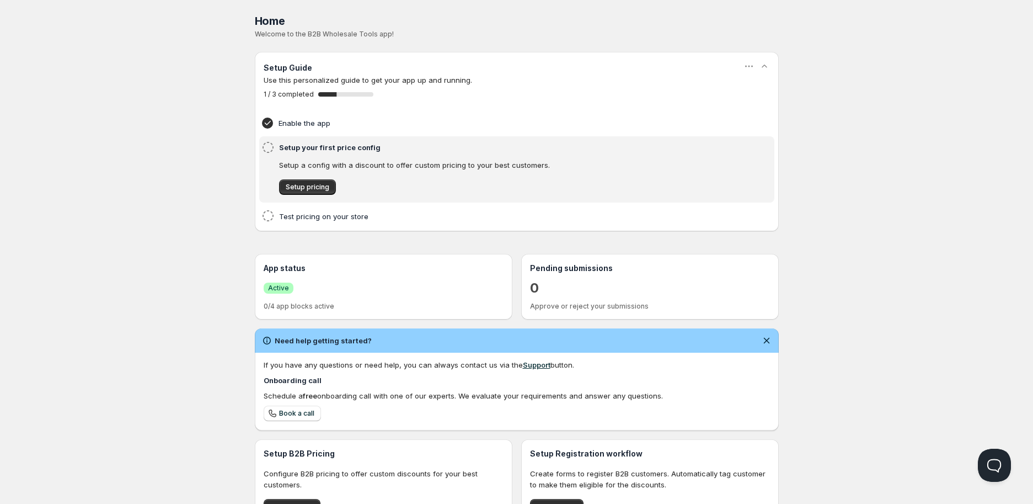
drag, startPoint x: 3, startPoint y: 324, endPoint x: 155, endPoint y: 222, distance: 183.6
click at [155, 222] on div "Home Pricing Price lists Checkout Forms Submissions Settings Features Plans Hom…" at bounding box center [516, 315] width 1033 height 631
drag, startPoint x: 12, startPoint y: 279, endPoint x: 94, endPoint y: 256, distance: 85.8
click at [94, 256] on div "Home Pricing Price lists Checkout Forms Submissions Settings Features Plans Hom…" at bounding box center [516, 315] width 1033 height 631
